Goal: Information Seeking & Learning: Learn about a topic

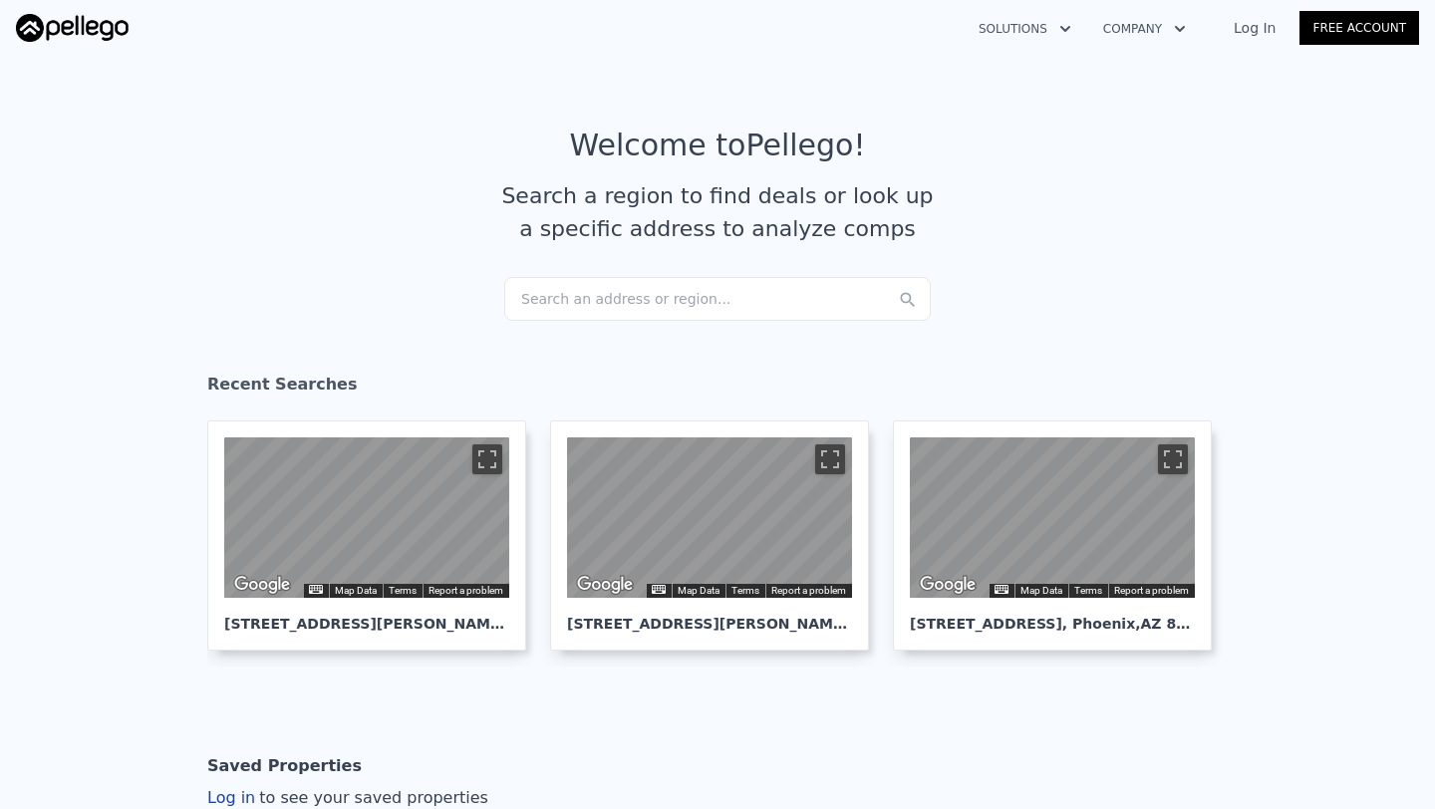
click at [609, 277] on div "Search an address or region..." at bounding box center [717, 299] width 427 height 44
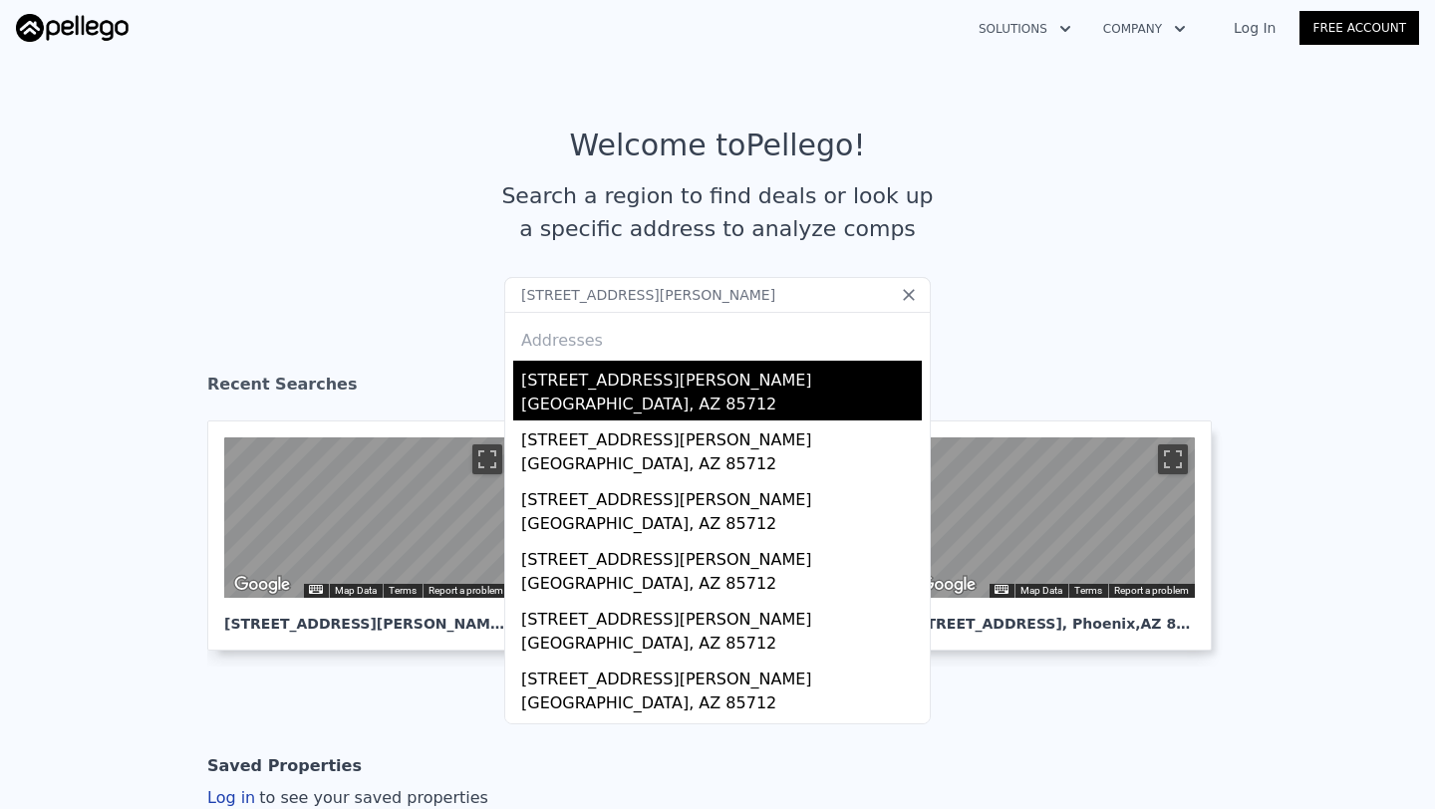
type input "[STREET_ADDRESS][PERSON_NAME]"
click at [597, 402] on div "[GEOGRAPHIC_DATA], AZ 85712" at bounding box center [721, 407] width 401 height 28
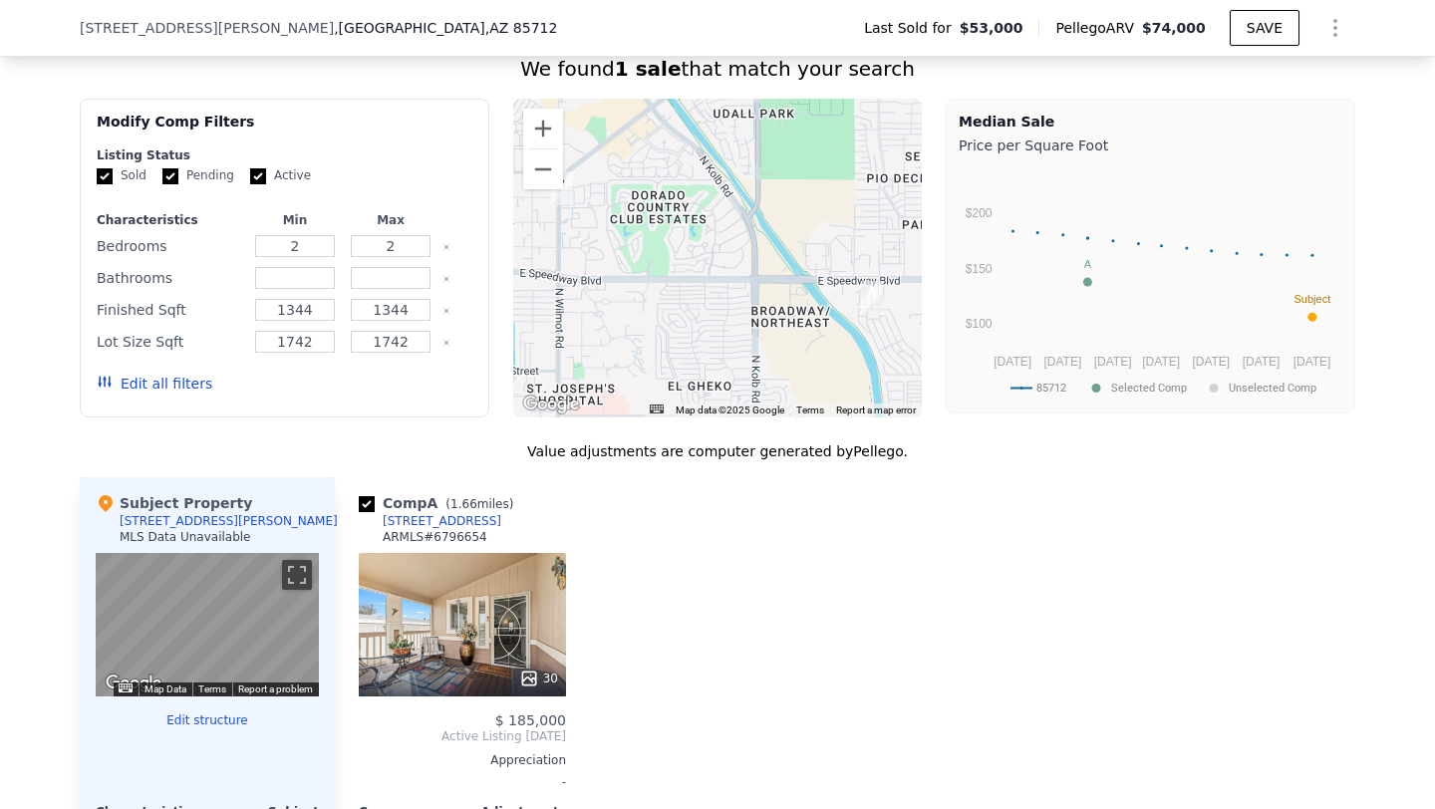
scroll to position [1600, 0]
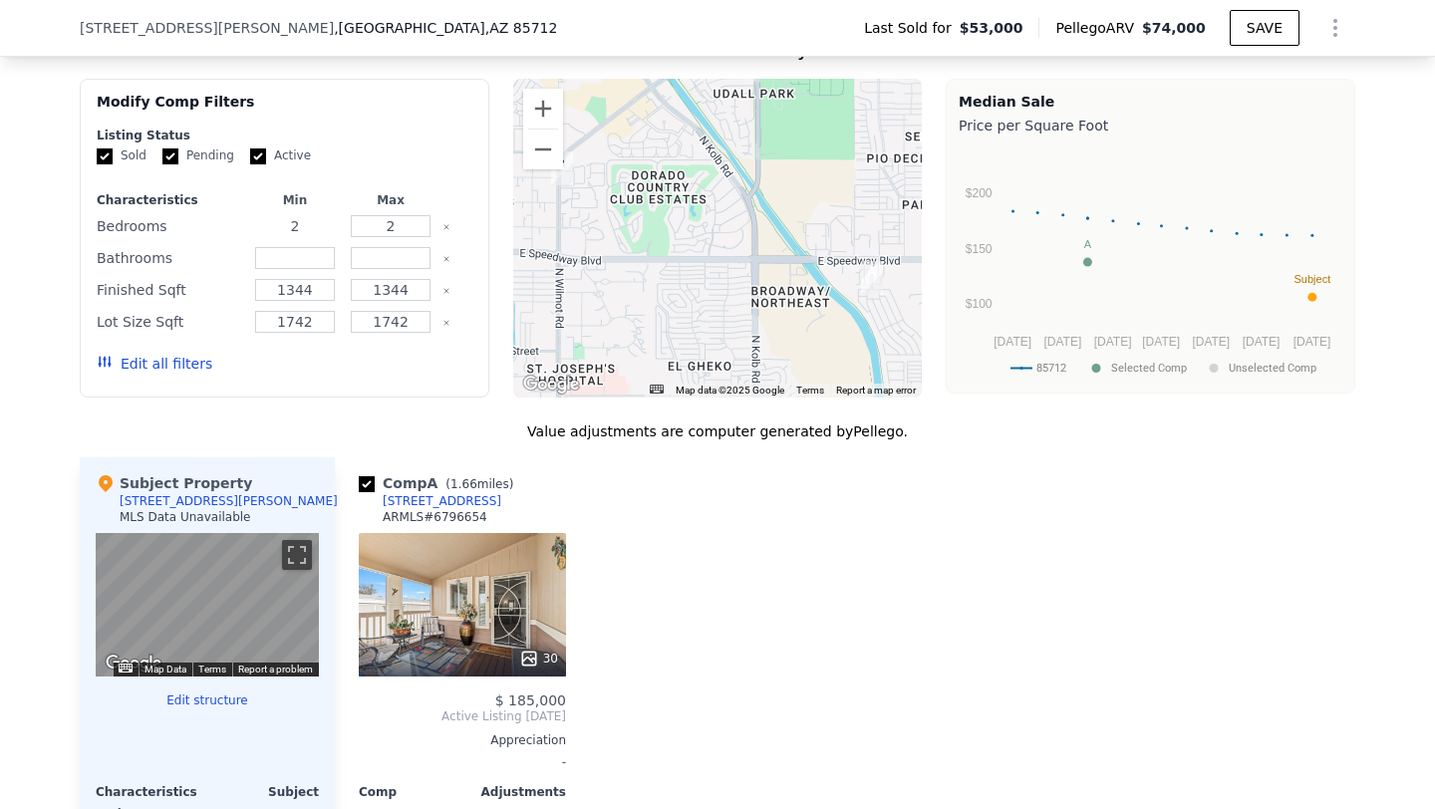
click at [293, 225] on input "2" at bounding box center [294, 226] width 79 height 22
type input "1"
click at [397, 225] on input "2" at bounding box center [390, 226] width 79 height 22
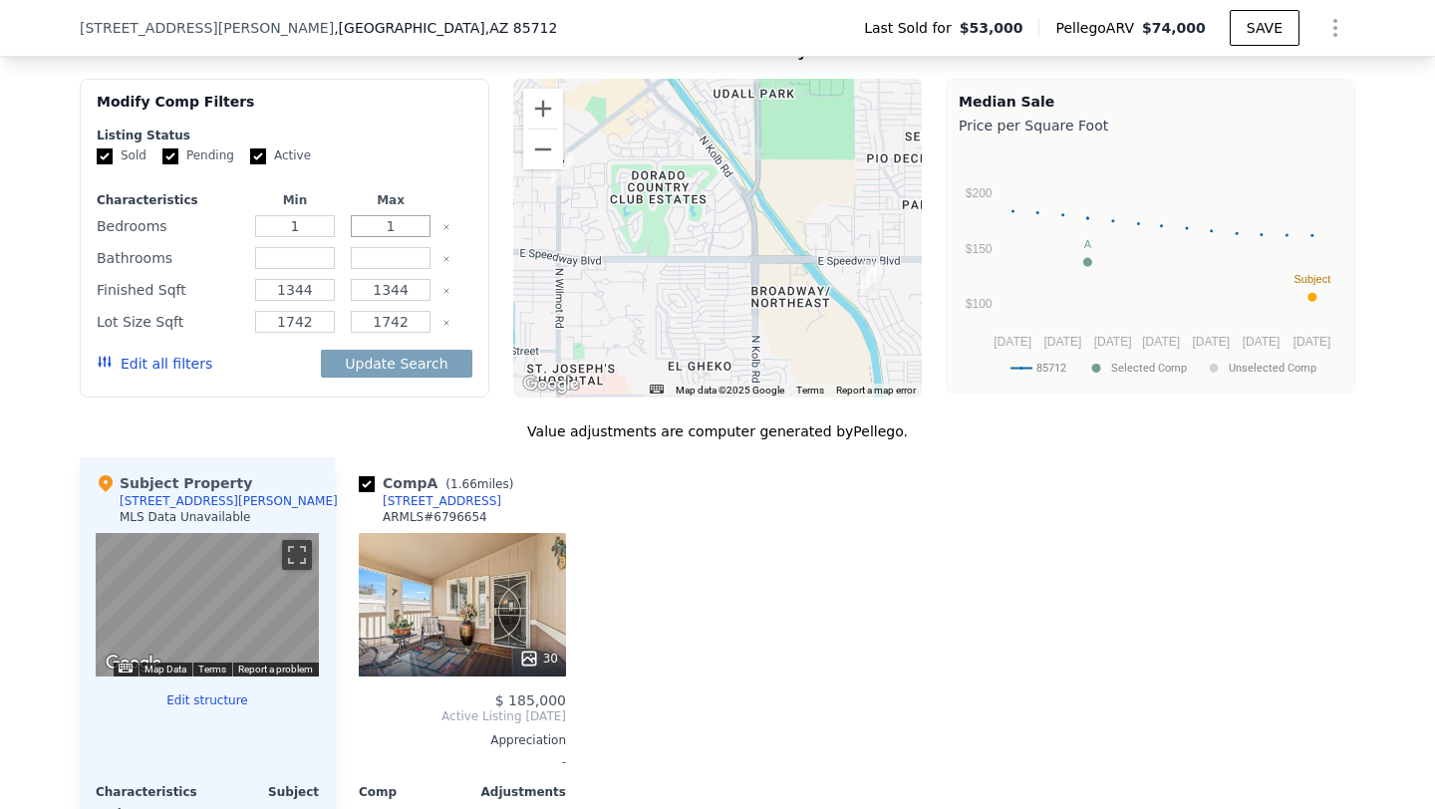
type input "1"
click at [644, 530] on div "Comp A ( 1.66 miles) [STREET_ADDRESS] # 6796654 30 $ 185,000 Active Listing [DA…" at bounding box center [845, 763] width 1021 height 612
click at [296, 293] on input "1344" at bounding box center [294, 290] width 79 height 22
type input "500"
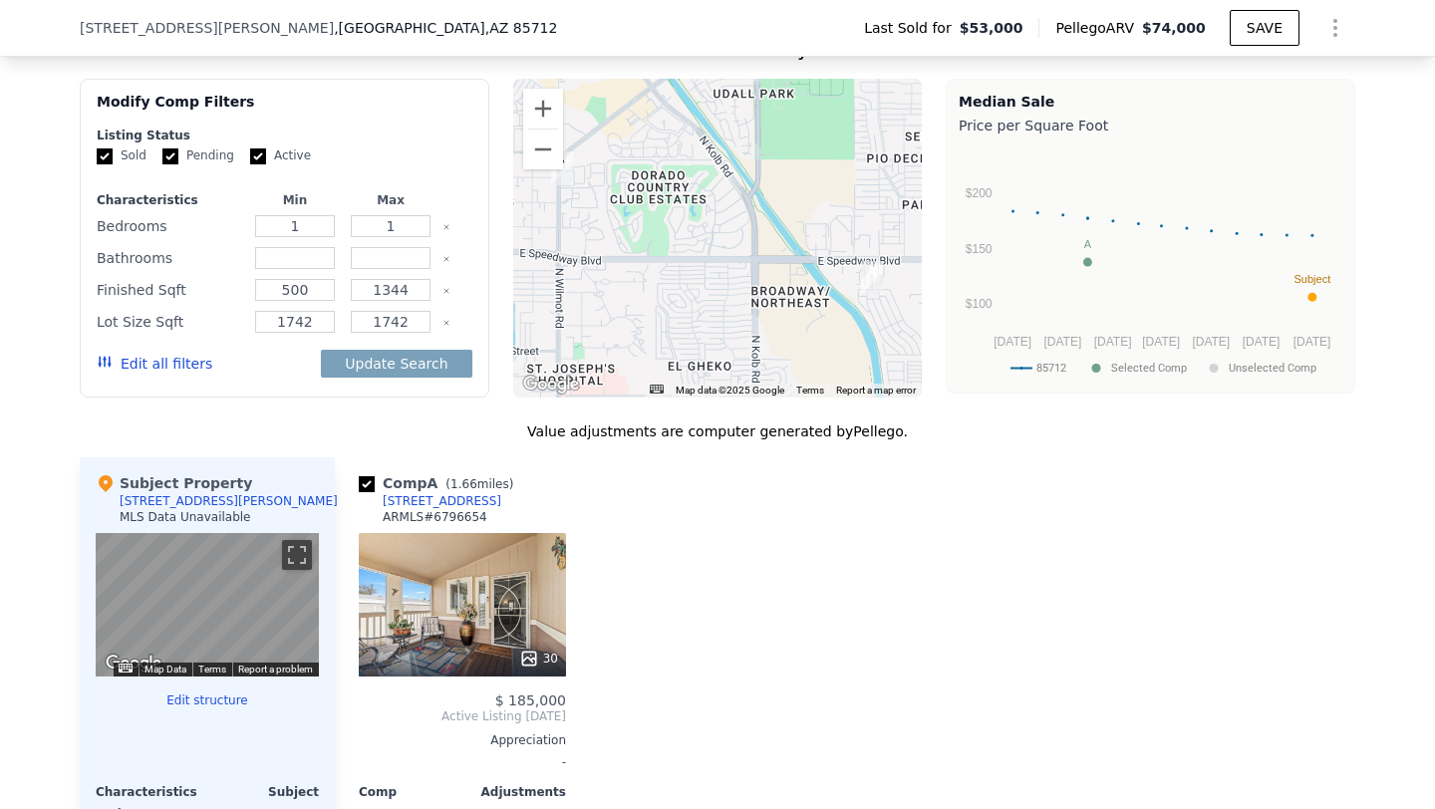
click at [620, 542] on div at bounding box center [606, 763] width 32 height 612
click at [449, 322] on icon "Clear" at bounding box center [447, 323] width 8 height 8
click at [636, 450] on div "Value adjustments are computer generated by Pellego . Subject Property [STREET_…" at bounding box center [718, 764] width 1276 height 684
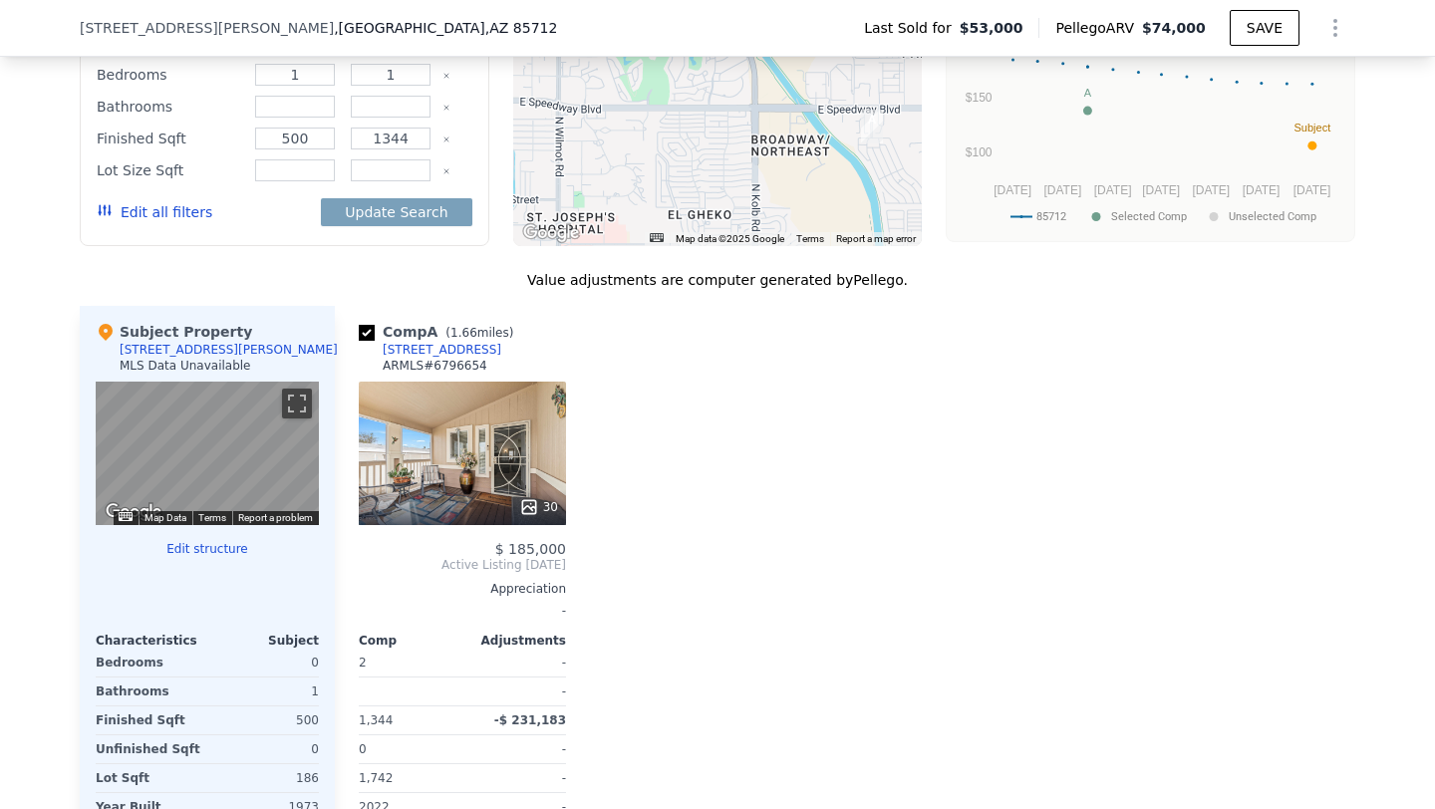
scroll to position [1752, 0]
click at [450, 207] on button "Update Search" at bounding box center [396, 211] width 151 height 28
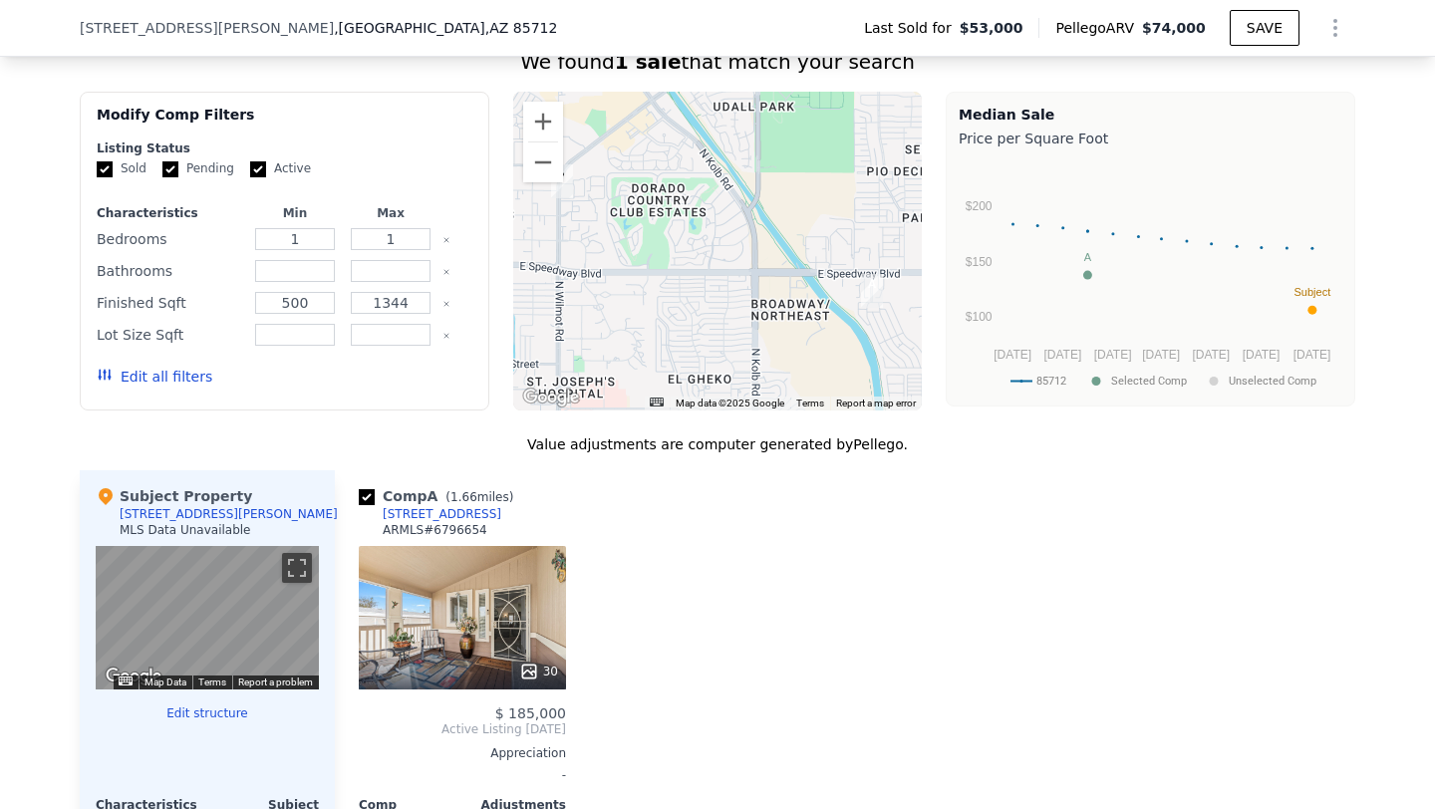
scroll to position [1577, 0]
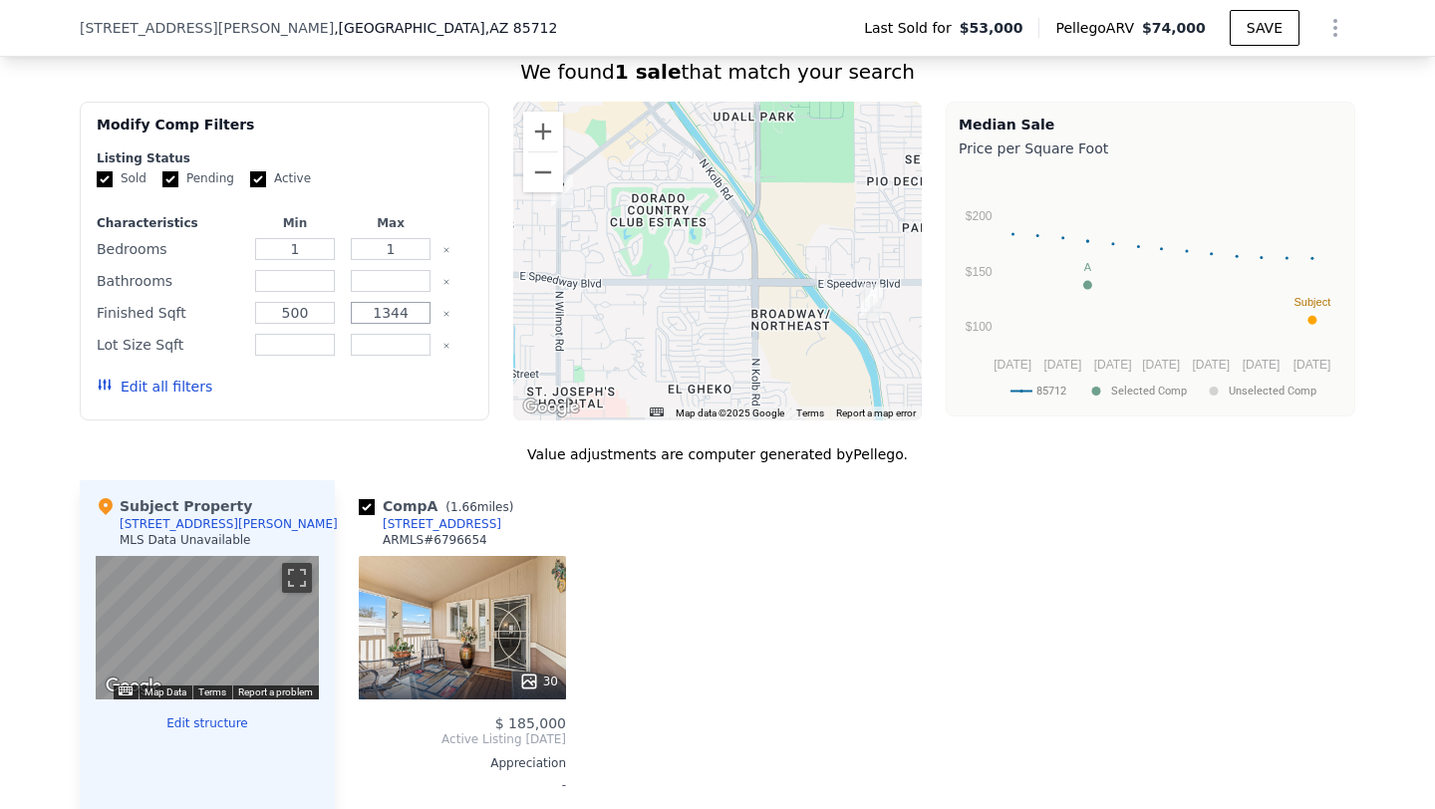
click at [399, 313] on input "1344" at bounding box center [390, 313] width 79 height 22
click at [305, 308] on input "500" at bounding box center [294, 313] width 79 height 22
click at [284, 317] on input "500" at bounding box center [294, 313] width 79 height 22
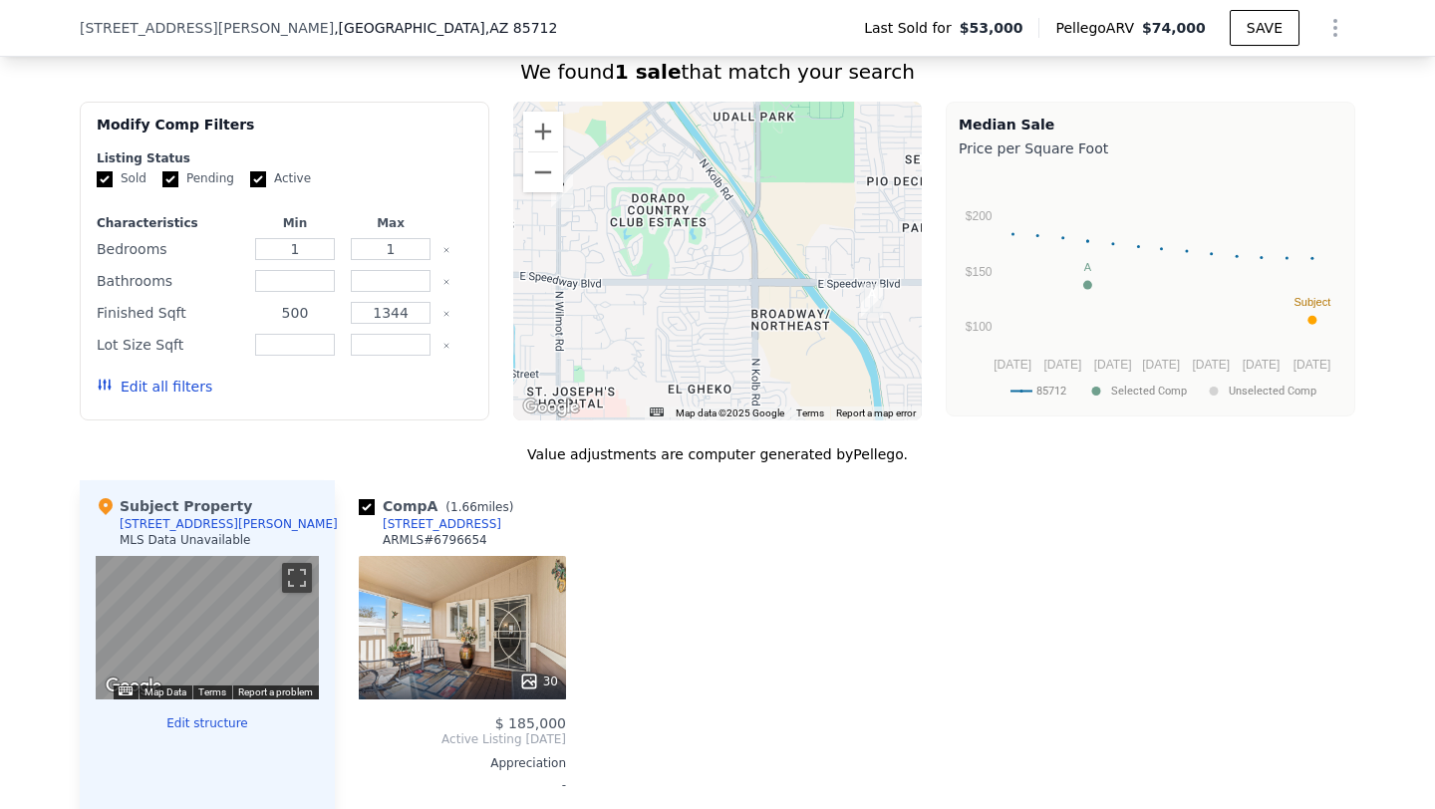
click at [284, 317] on input "500" at bounding box center [294, 313] width 79 height 22
type input "40"
click at [321, 373] on button "Update Search" at bounding box center [396, 387] width 151 height 28
click at [314, 282] on input "number" at bounding box center [294, 281] width 79 height 22
click at [314, 247] on input "1" at bounding box center [294, 249] width 79 height 22
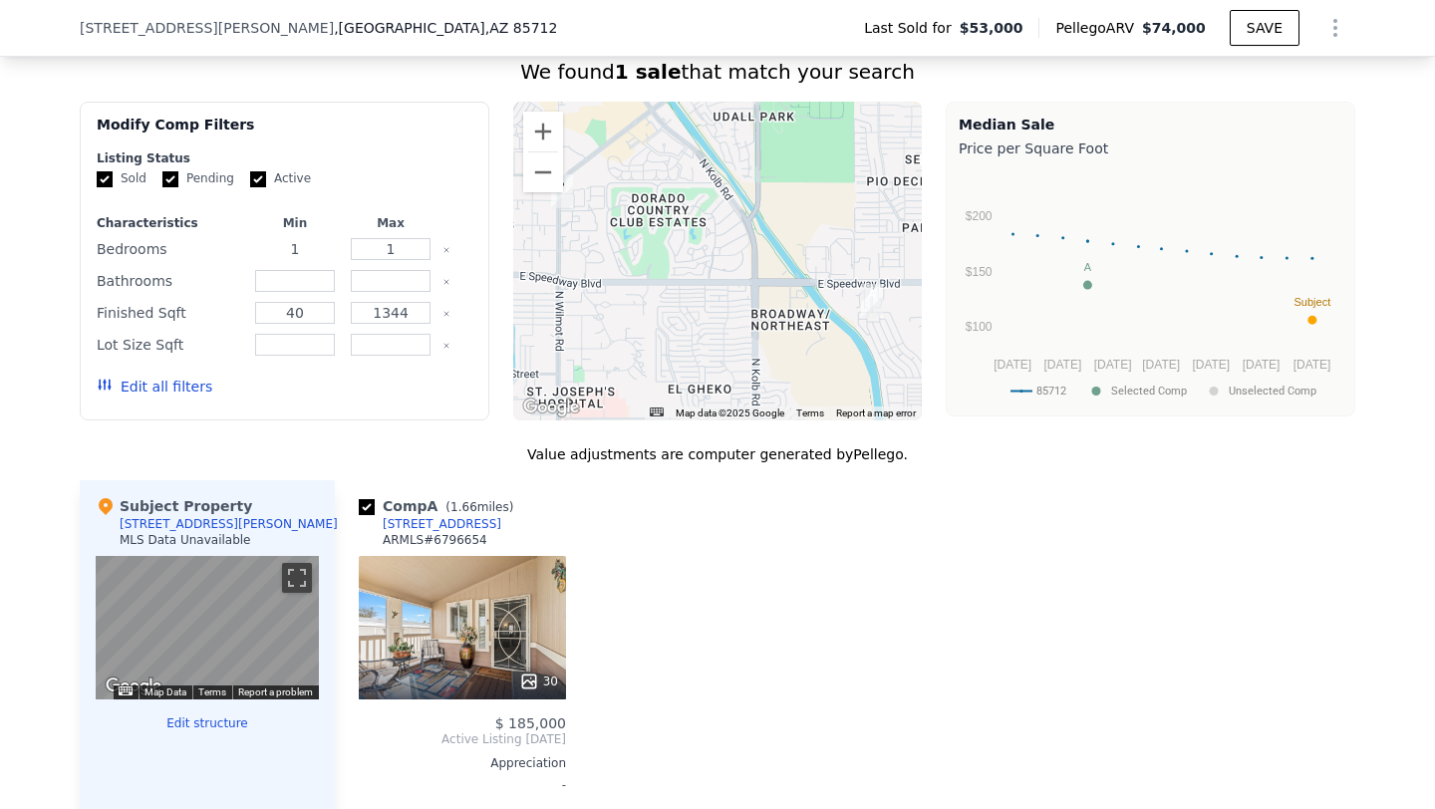
click at [314, 247] on input "1" at bounding box center [294, 249] width 79 height 22
click at [414, 384] on button "Update Search" at bounding box center [396, 387] width 151 height 28
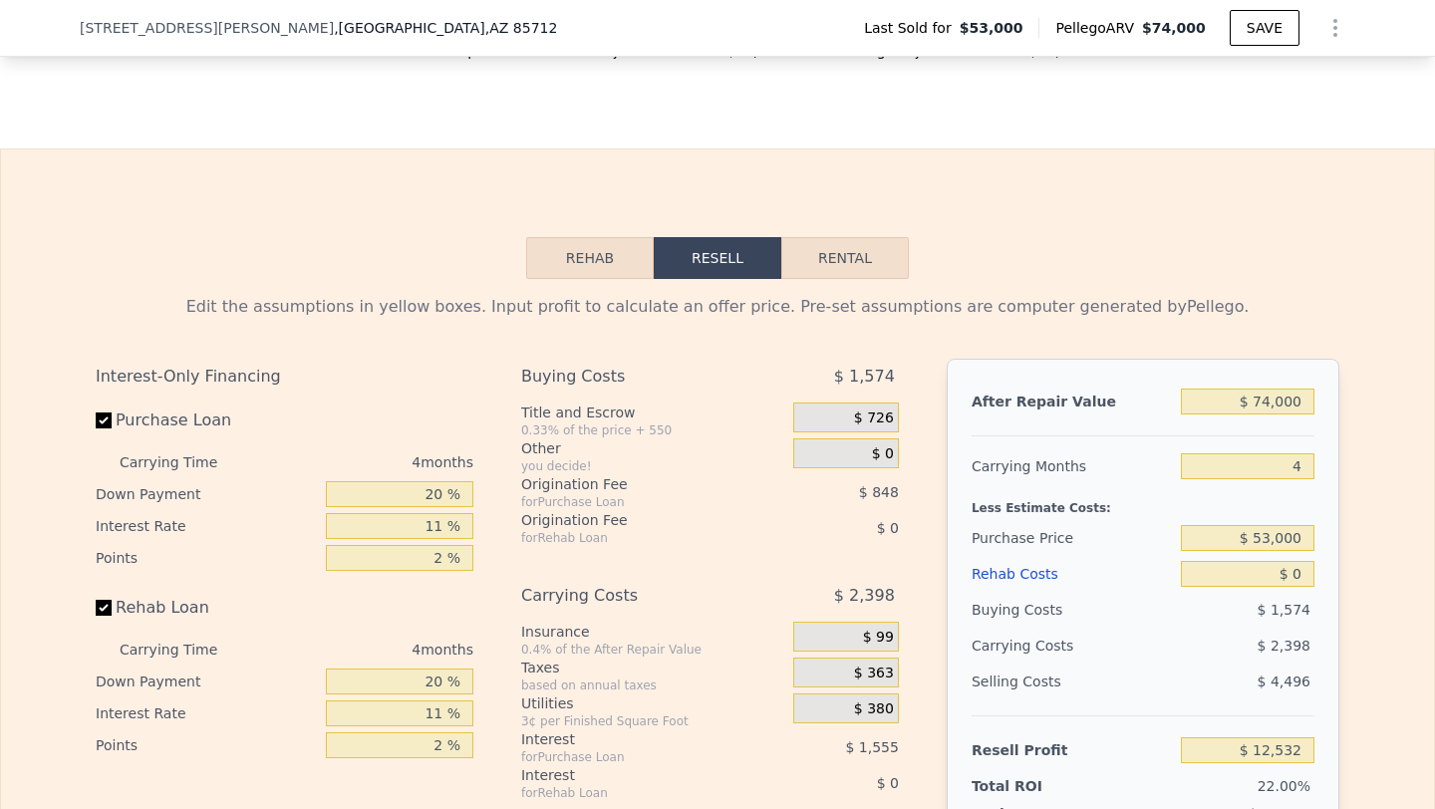
scroll to position [2666, 0]
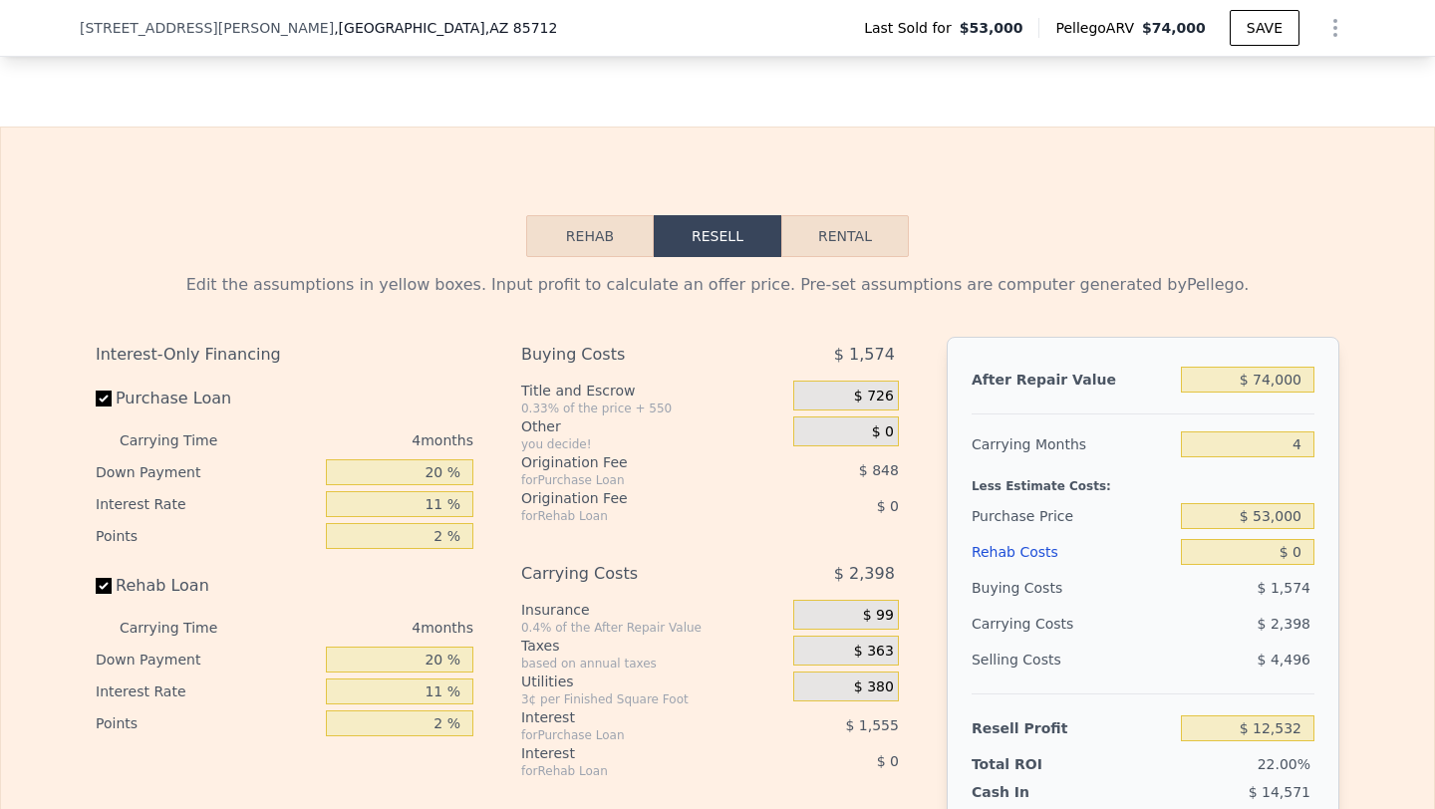
click at [850, 207] on div "Rehab Resell Rental Edit the assumptions in yellow boxes. Input profit to calcu…" at bounding box center [717, 607] width 1435 height 961
click at [841, 239] on button "Rental" at bounding box center [845, 236] width 128 height 42
select select "30"
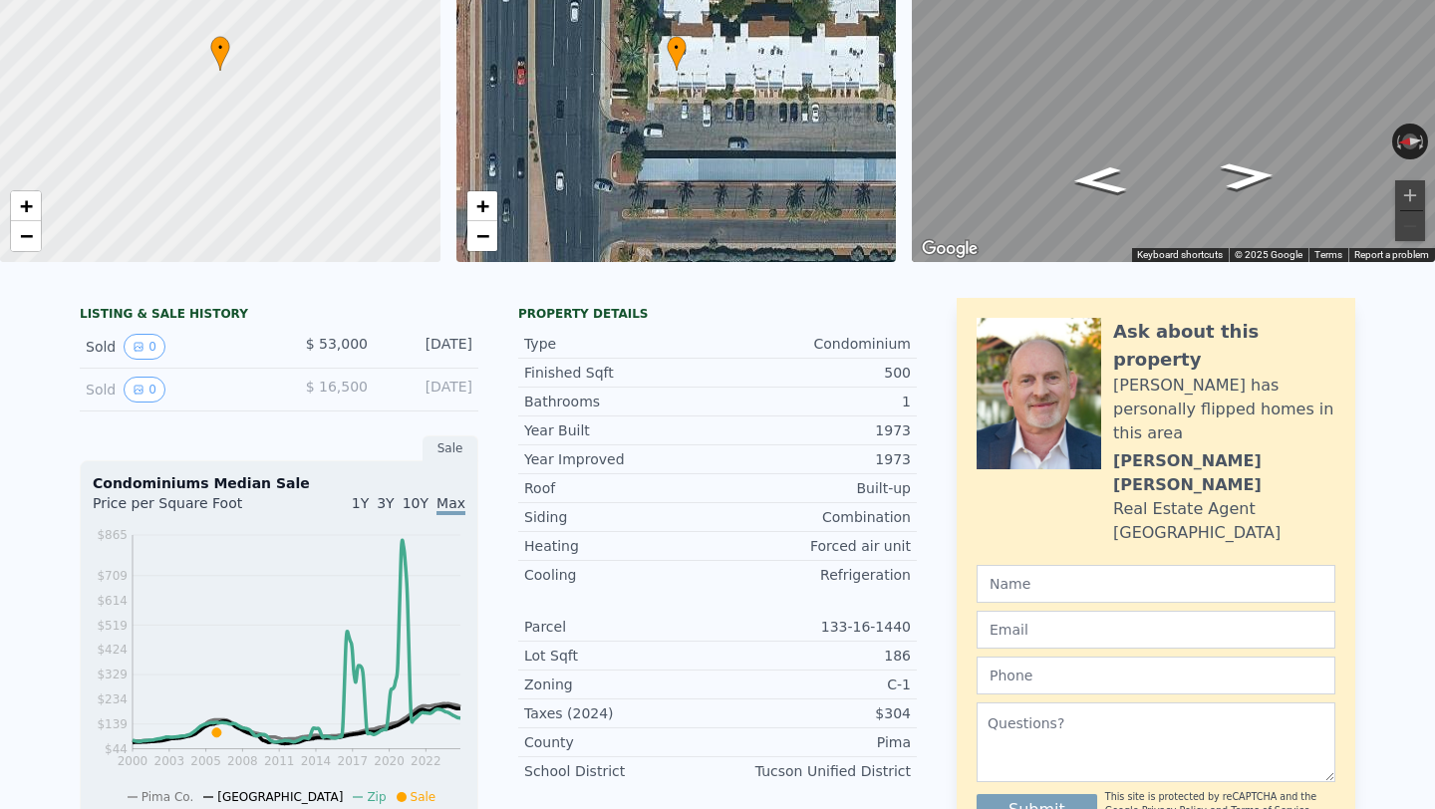
scroll to position [0, 0]
